Goal: Navigation & Orientation: Find specific page/section

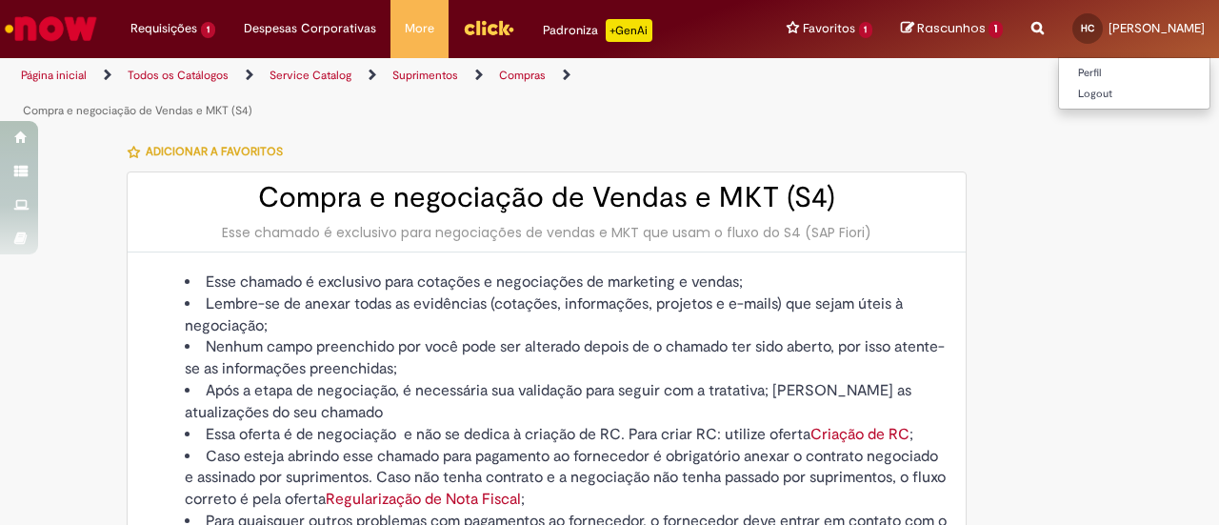
click at [1120, 22] on span "[PERSON_NAME]" at bounding box center [1157, 28] width 96 height 16
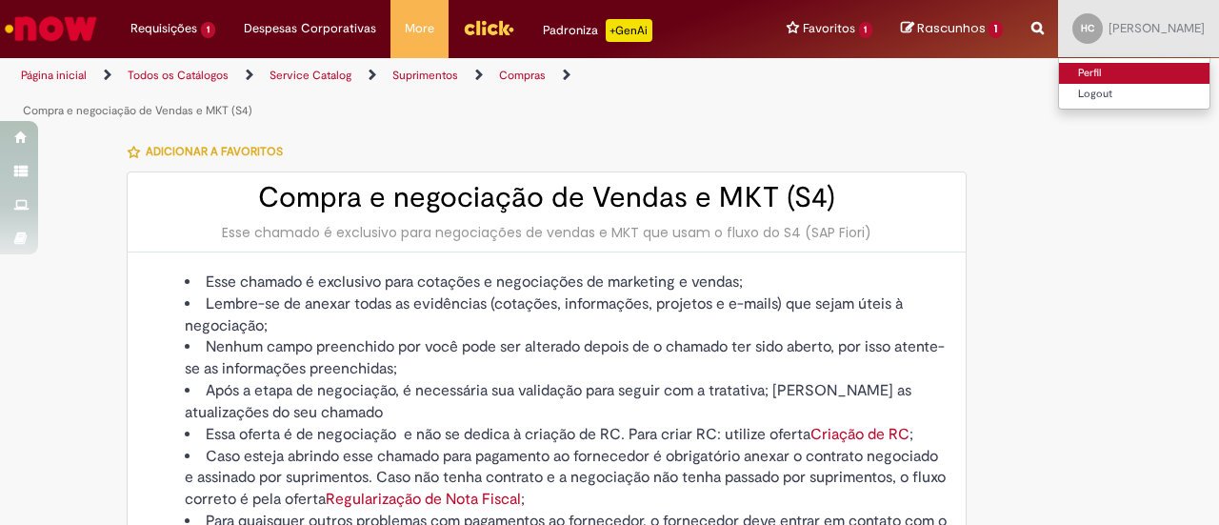
click at [1059, 81] on link "Perfil" at bounding box center [1134, 73] width 151 height 21
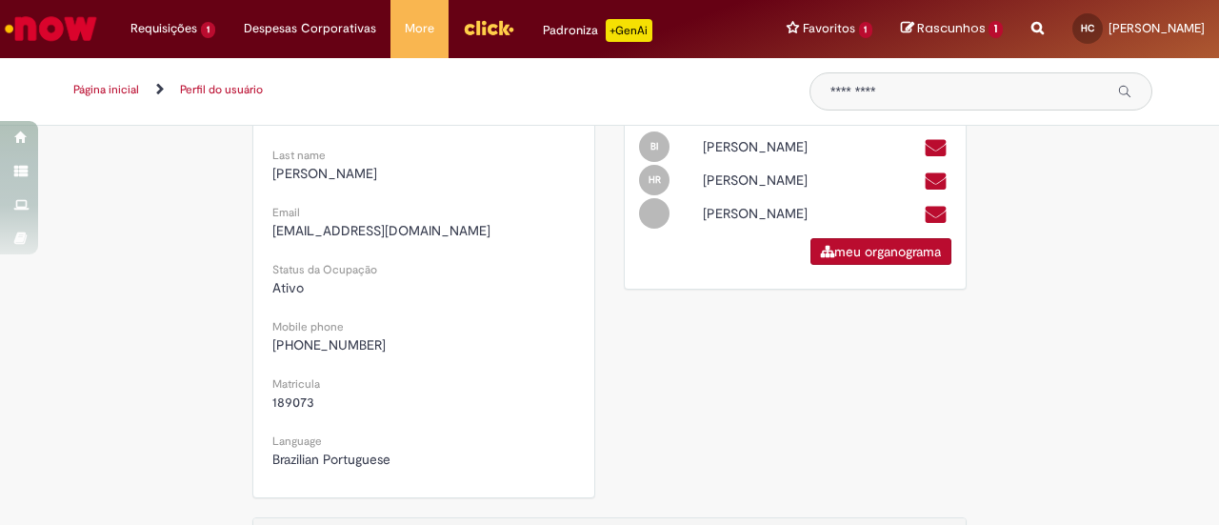
scroll to position [381, 0]
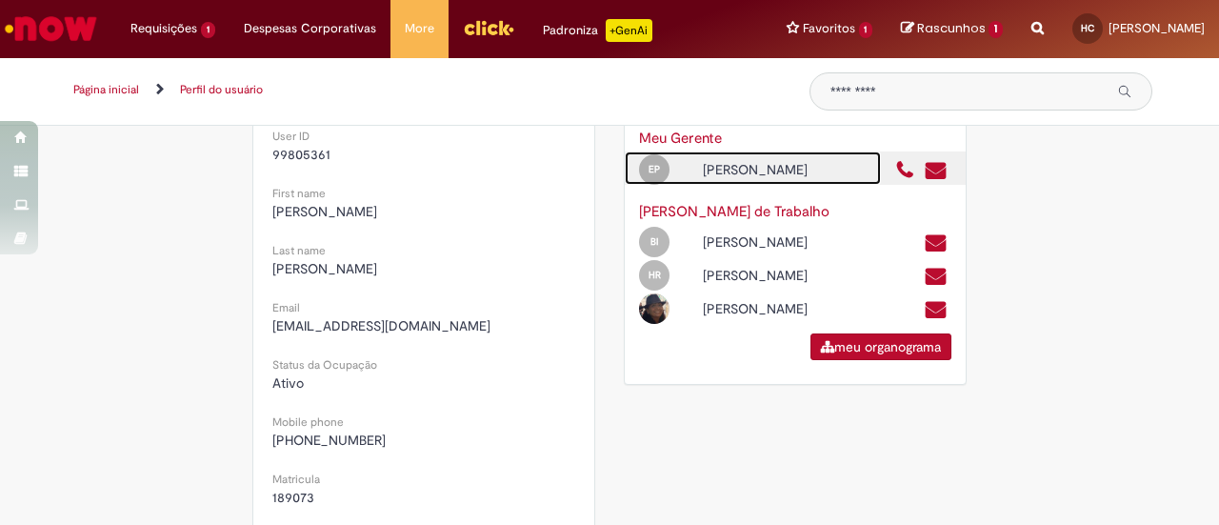
click at [766, 155] on div "EP [PERSON_NAME]" at bounding box center [753, 167] width 256 height 33
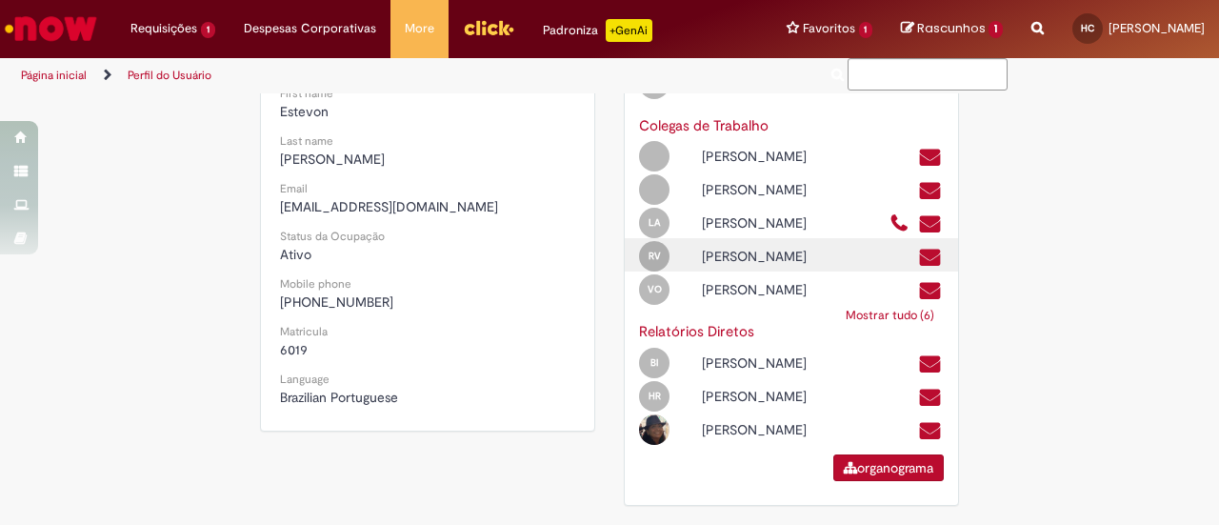
scroll to position [194, 0]
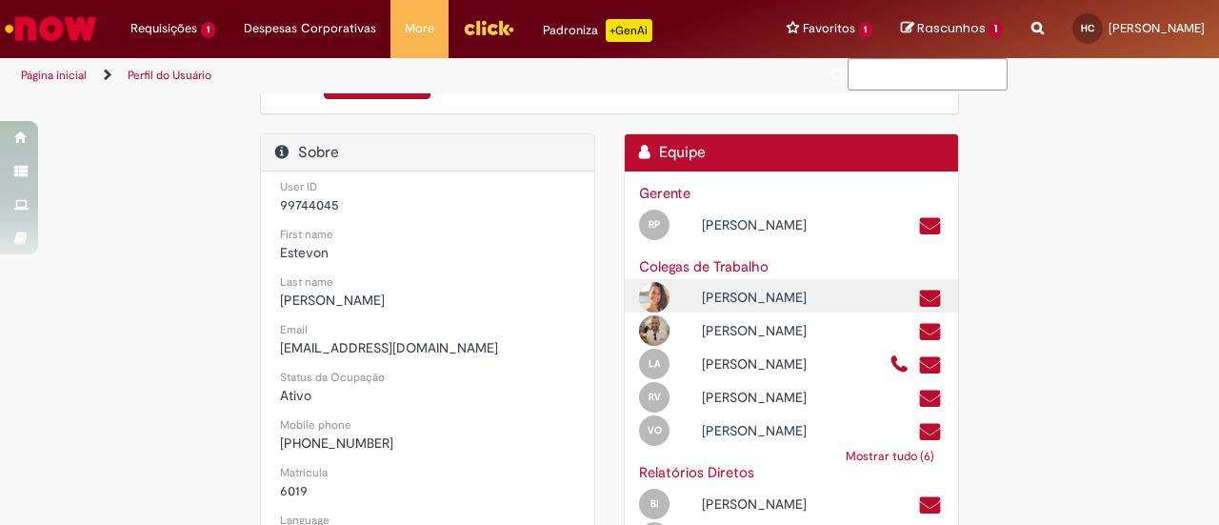
click at [730, 304] on div "[PERSON_NAME]" at bounding box center [782, 297] width 188 height 19
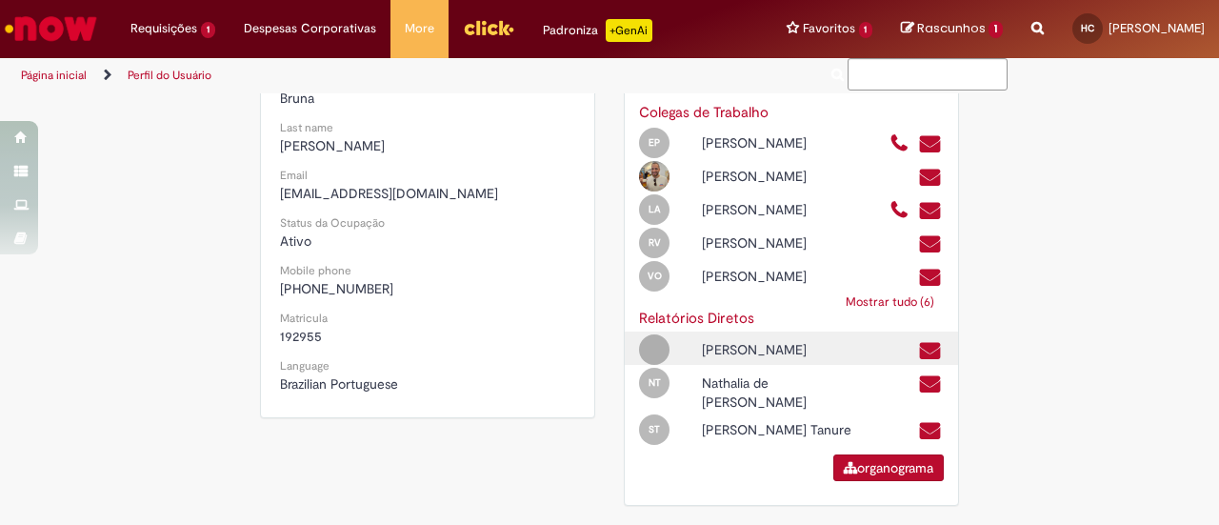
scroll to position [402, 0]
